Goal: Information Seeking & Learning: Learn about a topic

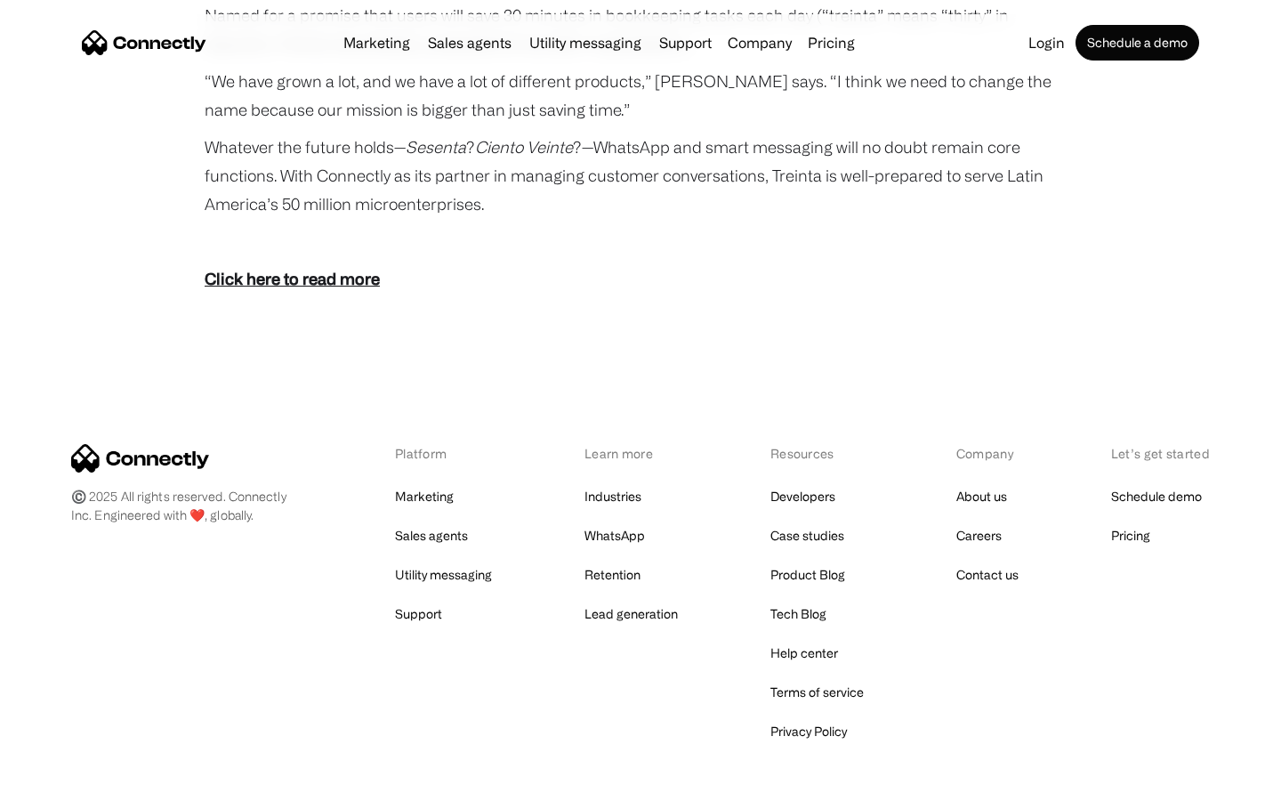
scroll to position [3275, 0]
